Goal: Contribute content: Add original content to the website for others to see

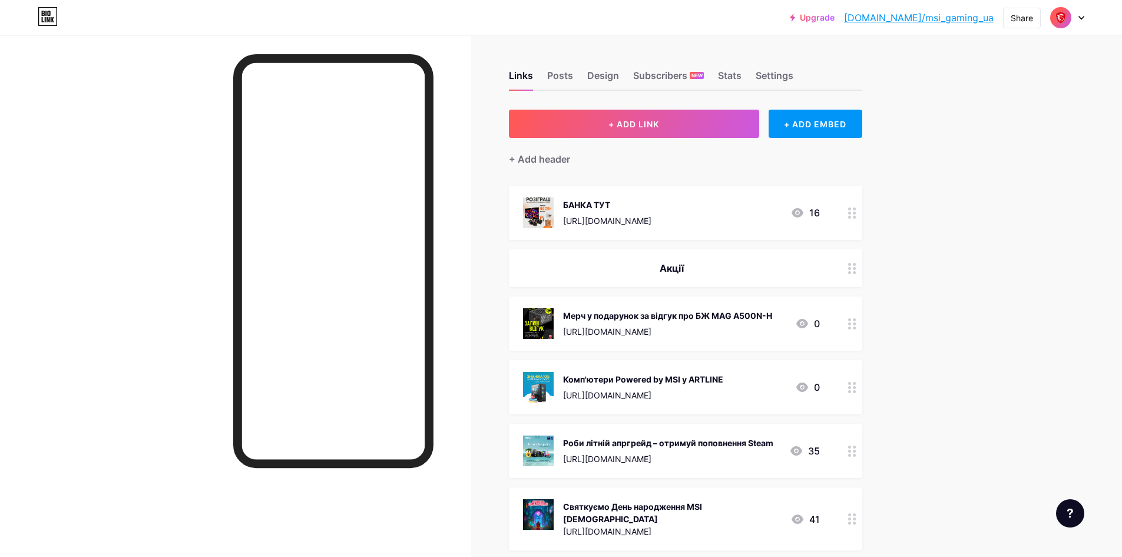
click at [853, 223] on div at bounding box center [852, 213] width 20 height 54
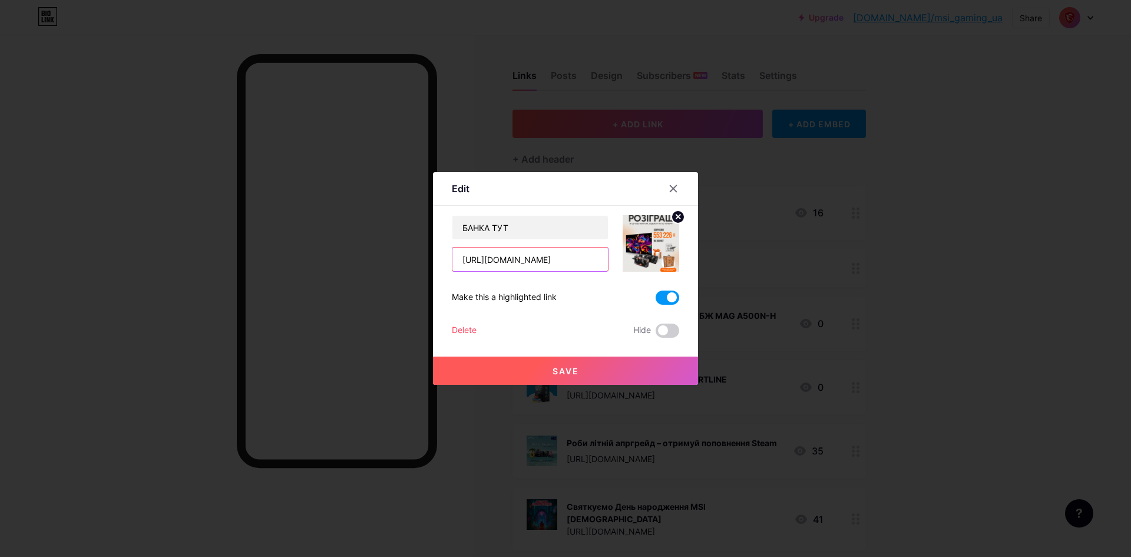
click at [506, 257] on input "[URL][DOMAIN_NAME]" at bounding box center [529, 259] width 155 height 24
drag, startPoint x: 511, startPoint y: 225, endPoint x: 387, endPoint y: 228, distance: 123.1
click at [387, 228] on div "Edit Content YouTube Play YouTube video without leaving your page. ADD Vimeo Pl…" at bounding box center [565, 278] width 1131 height 557
type input "P"
type input "Запис трансляції"
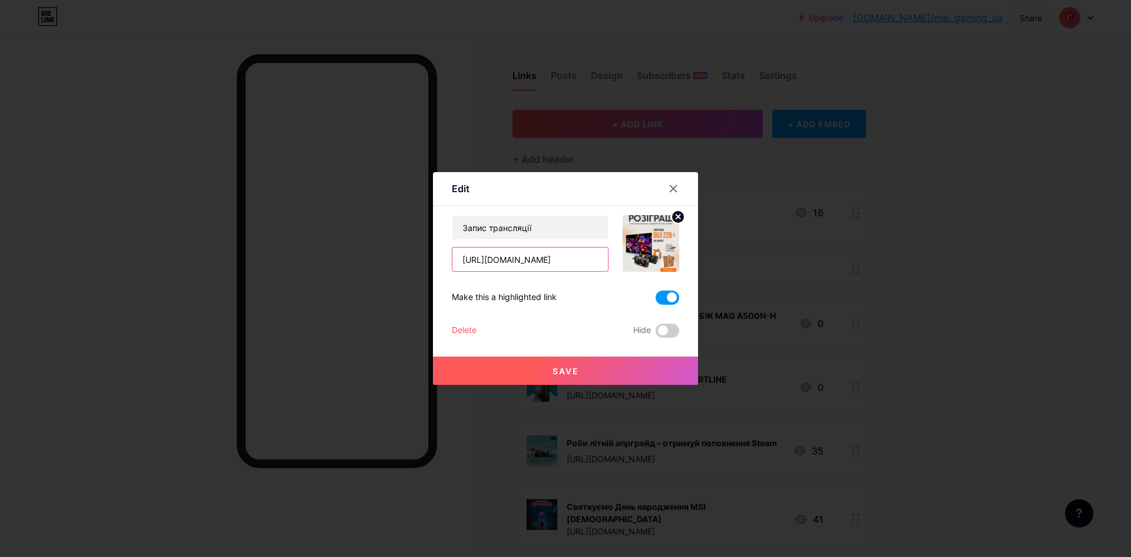
click at [542, 256] on input "[URL][DOMAIN_NAME]" at bounding box center [529, 259] width 155 height 24
paste input "🔥LOREM IPSUM🔥 Dolo sitamet co adipis e seddoei temporinci utlaboree, dolo ma al…"
type input "🔥LOREM IPSUM🔥 Dolo sitamet co adipis e seddoei temporinci utlaboree, dolo ma al…"
paste input "[URL][DOMAIN_NAME]"
type input "[URL][DOMAIN_NAME]"
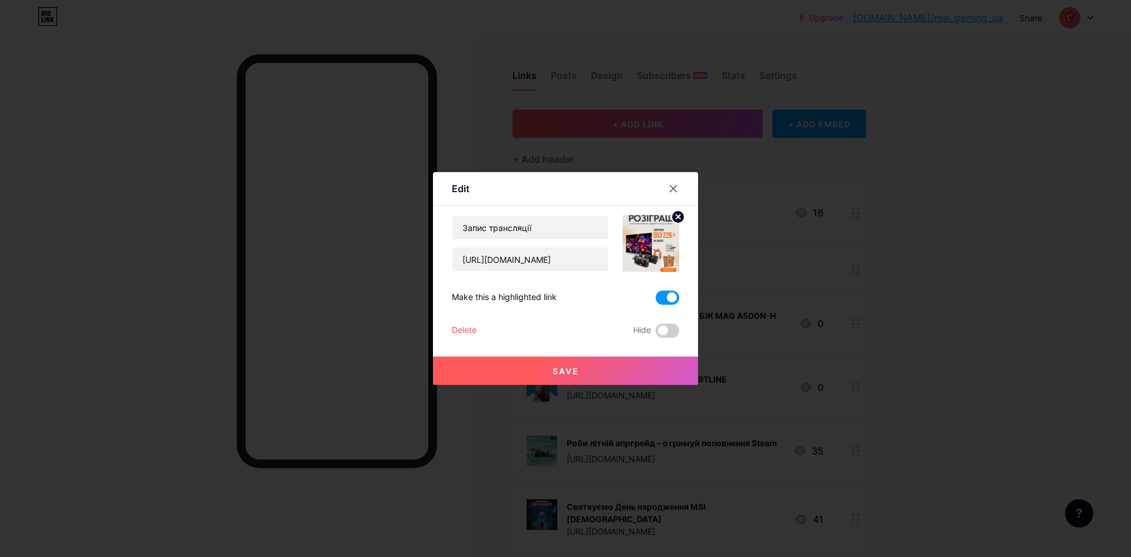
click at [673, 218] on circle at bounding box center [677, 216] width 13 height 13
click at [656, 250] on div "Picture" at bounding box center [651, 243] width 24 height 35
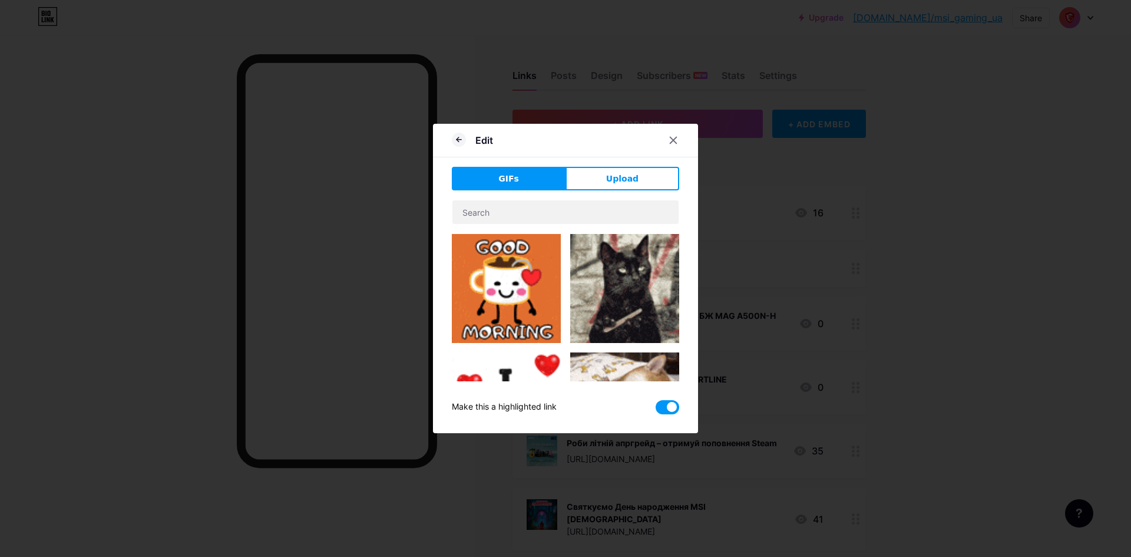
click at [629, 186] on button "Upload" at bounding box center [622, 179] width 114 height 24
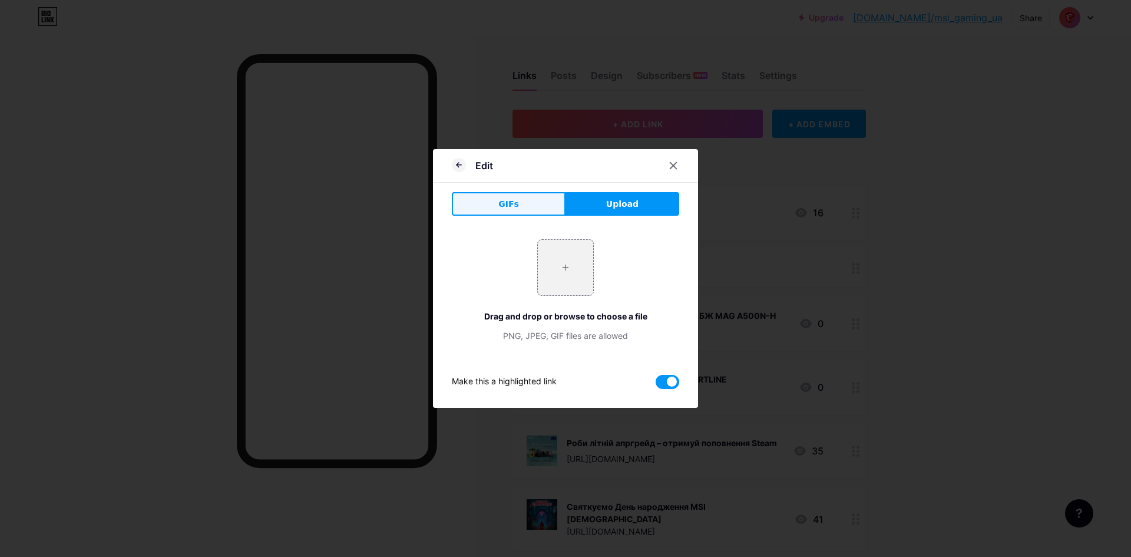
click at [471, 196] on button "GIFs" at bounding box center [509, 204] width 114 height 24
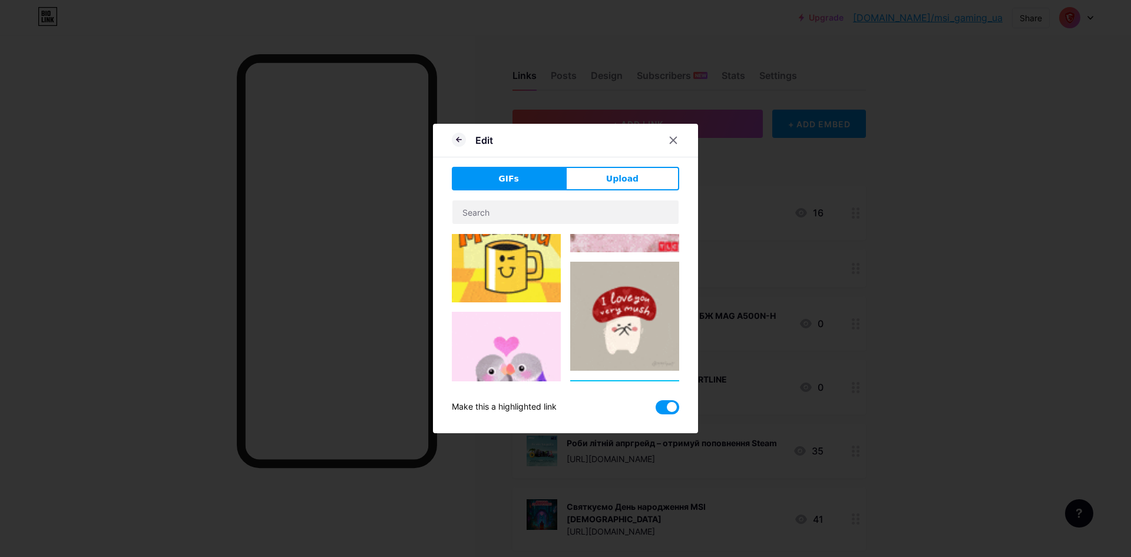
type input "Запис трансляції"
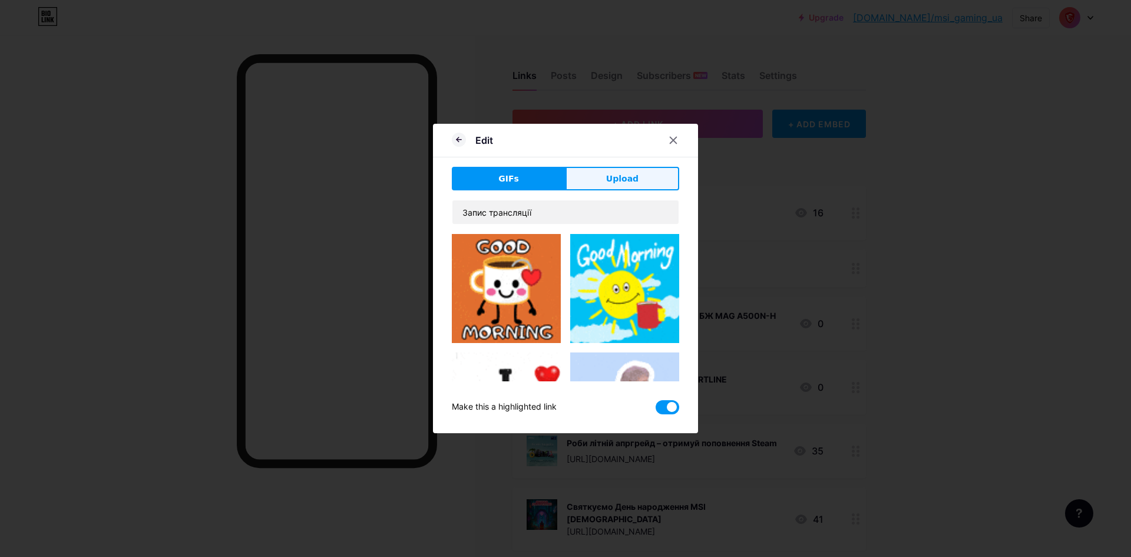
click at [599, 169] on button "Upload" at bounding box center [622, 179] width 114 height 24
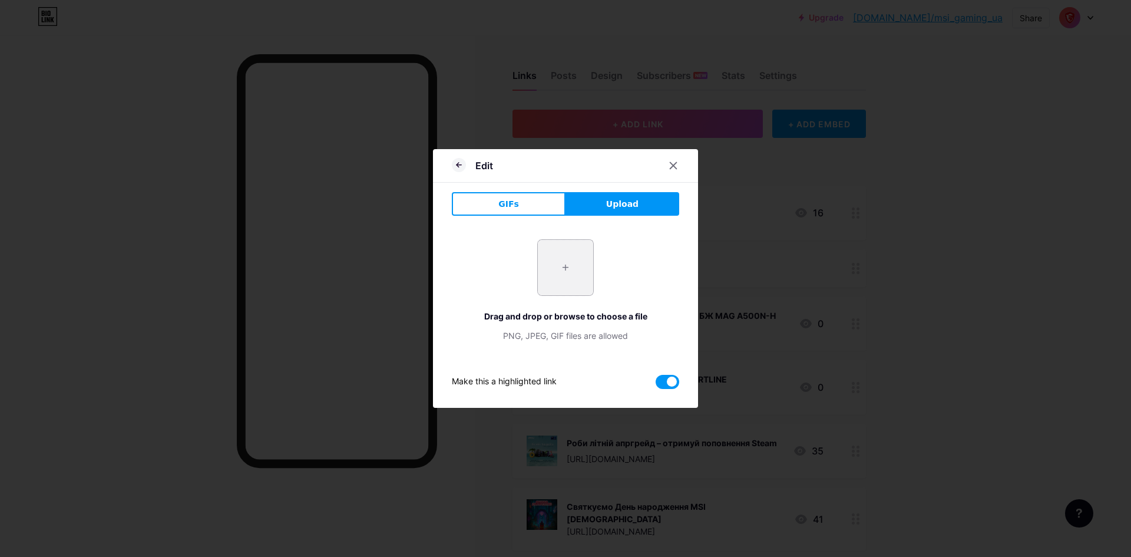
click at [574, 257] on input "file" at bounding box center [565, 267] width 55 height 55
type input "C:\fakepath\QD-oled монітора, відеокарт RTX 50 та мерчу (9).png"
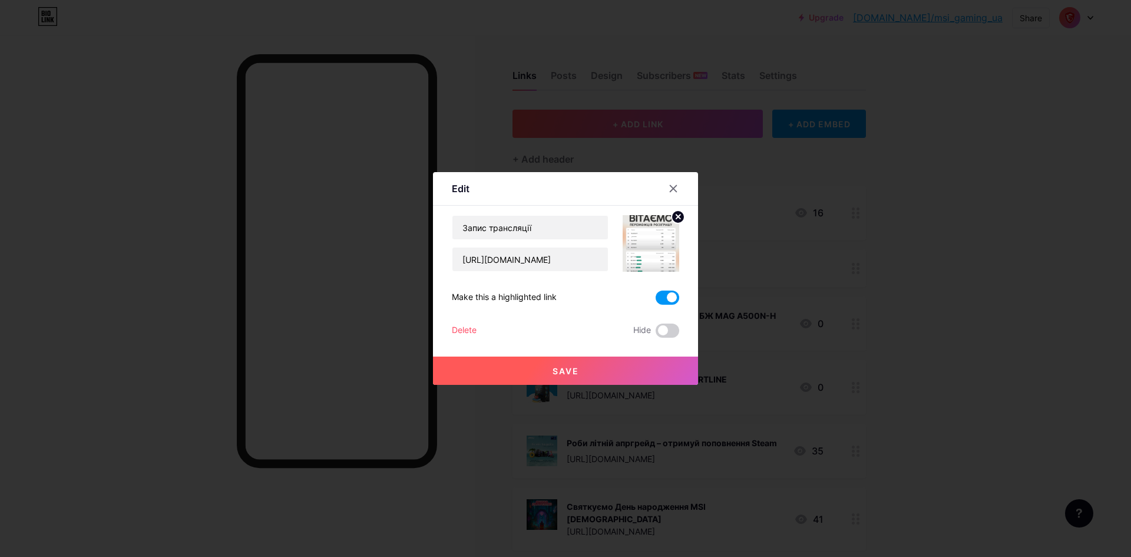
click at [663, 293] on span at bounding box center [667, 297] width 24 height 14
click at [655, 300] on input "checkbox" at bounding box center [655, 300] width 0 height 0
click at [545, 369] on button "Save" at bounding box center [565, 370] width 265 height 28
